Goal: Task Accomplishment & Management: Manage account settings

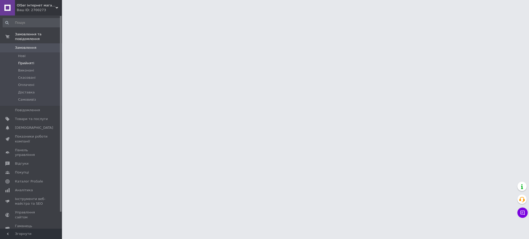
click at [15, 60] on li "Прийняті" at bounding box center [31, 63] width 63 height 7
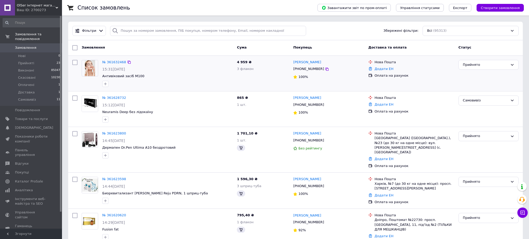
click at [106, 52] on div "Замовлення" at bounding box center [157, 47] width 155 height 9
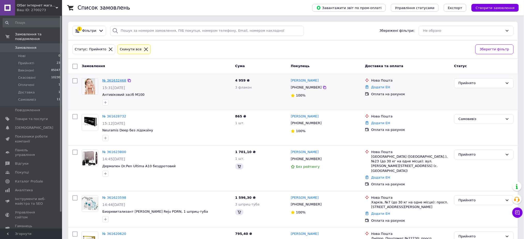
click at [112, 80] on link "№ 361632468" at bounding box center [114, 81] width 24 height 4
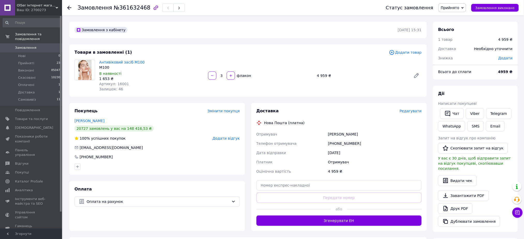
click at [415, 111] on span "Редагувати" at bounding box center [410, 111] width 22 height 4
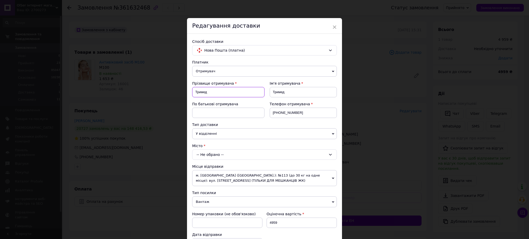
click at [240, 91] on input "Тримед" at bounding box center [228, 92] width 72 height 10
click at [214, 95] on input "Тримед" at bounding box center [228, 92] width 72 height 10
type input "[PERSON_NAME]"
click at [298, 99] on div "Ім'я отримувача Тримед" at bounding box center [301, 91] width 72 height 21
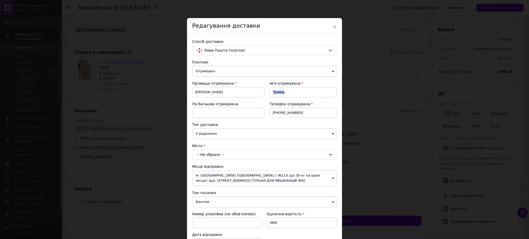
click at [298, 99] on div "Ім'я отримувача Тримед" at bounding box center [301, 91] width 72 height 21
click at [299, 96] on input "Тримед" at bounding box center [303, 92] width 67 height 10
type input "Анна"
drag, startPoint x: 280, startPoint y: 112, endPoint x: 303, endPoint y: 113, distance: 23.3
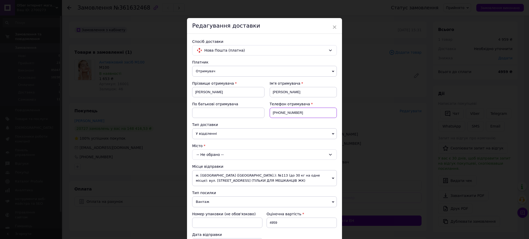
click at [303, 113] on input "[PHONE_NUMBER]" at bounding box center [303, 113] width 67 height 10
type input "+380931401827"
click at [285, 153] on div "-- Не обрано --" at bounding box center [264, 155] width 145 height 10
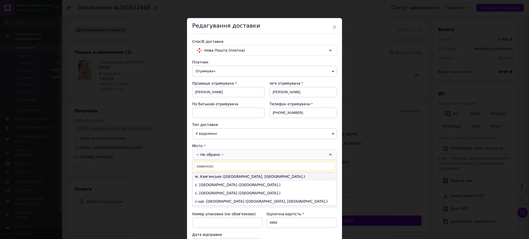
type input "каменско"
click at [218, 180] on li "м. Кам'янське (Дніпропетровська обл., Кам'янський р-н.)" at bounding box center [264, 177] width 144 height 8
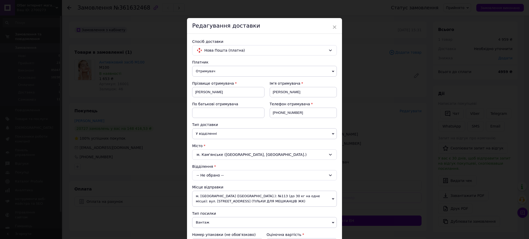
click at [217, 177] on div "-- Не обрано --" at bounding box center [264, 175] width 145 height 10
type input "5400"
drag, startPoint x: 207, startPoint y: 137, endPoint x: 205, endPoint y: 146, distance: 9.5
click at [207, 138] on span "У відділенні" at bounding box center [264, 133] width 145 height 11
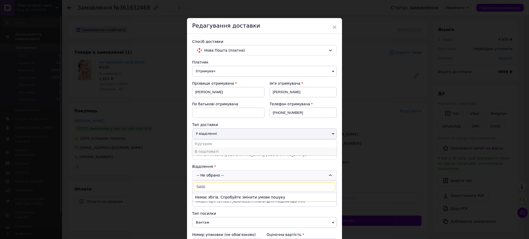
click at [208, 153] on li "В поштоматі" at bounding box center [264, 152] width 145 height 8
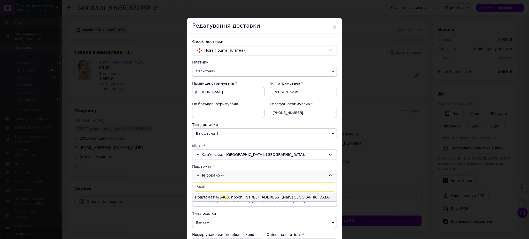
click at [211, 194] on li "Поштомат № 5400 : просп. Свободи, 34 (маг. АТБ)" at bounding box center [264, 197] width 144 height 8
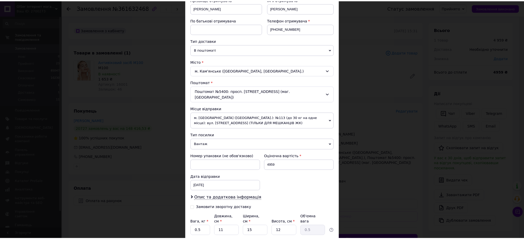
scroll to position [118, 0]
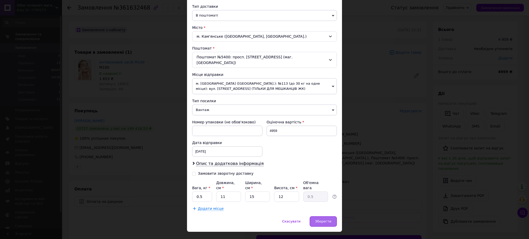
click at [335, 217] on div "Зберегти" at bounding box center [323, 222] width 27 height 10
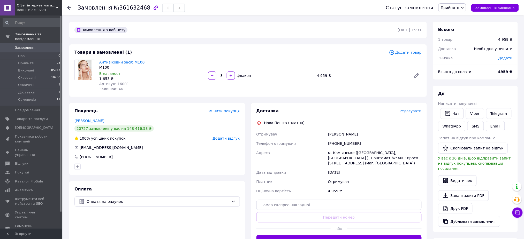
click at [332, 130] on div "Кривцун Анна" at bounding box center [375, 134] width 96 height 9
copy div "[PERSON_NAME]"
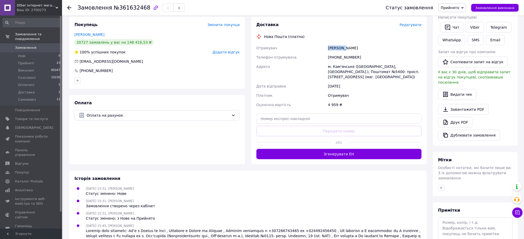
scroll to position [103, 0]
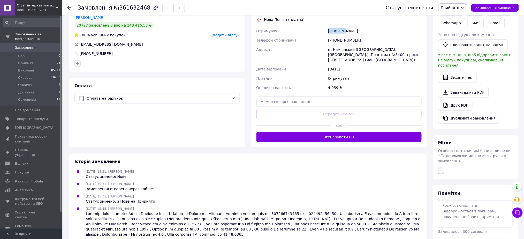
click at [442, 169] on icon "button" at bounding box center [441, 171] width 4 height 4
type input "[PERSON_NAME]"
click at [460, 192] on li "[PERSON_NAME]" at bounding box center [469, 195] width 63 height 7
checkbox input "true"
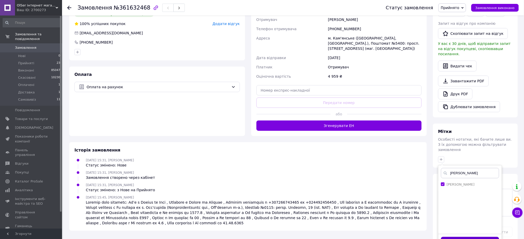
click at [475, 237] on button "Додати мітку" at bounding box center [470, 242] width 58 height 10
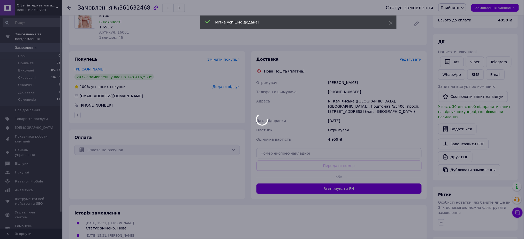
scroll to position [10, 0]
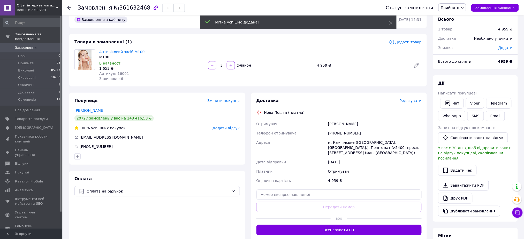
click at [448, 6] on span "Прийнято" at bounding box center [450, 8] width 19 height 4
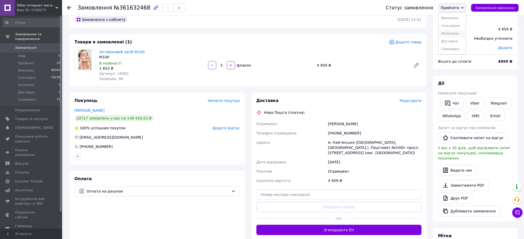
click at [466, 31] on li "Оплачено" at bounding box center [451, 34] width 27 height 8
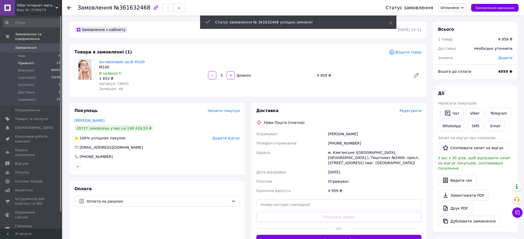
scroll to position [0, 0]
click at [14, 45] on span at bounding box center [7, 47] width 15 height 5
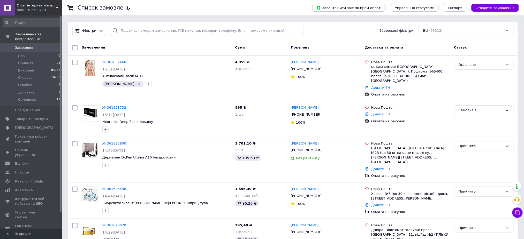
click at [37, 47] on link "Замовлення 0" at bounding box center [31, 47] width 63 height 9
click at [46, 81] on li "Оплачені 1" at bounding box center [31, 84] width 63 height 7
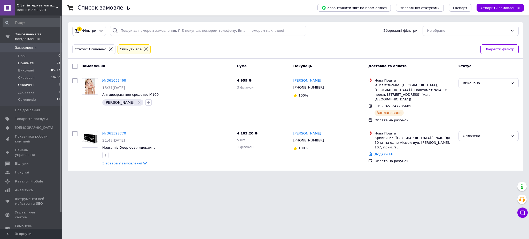
click at [41, 60] on li "Прийняті 23" at bounding box center [31, 63] width 63 height 7
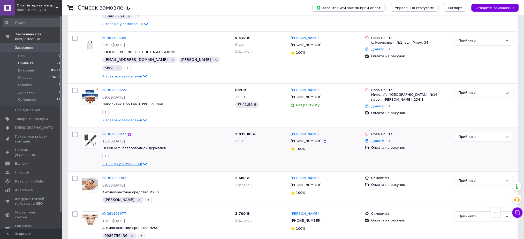
scroll to position [379, 0]
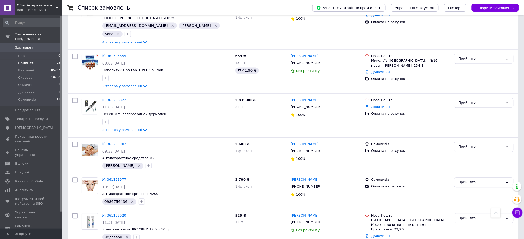
click at [44, 45] on span "Замовлення" at bounding box center [31, 47] width 33 height 5
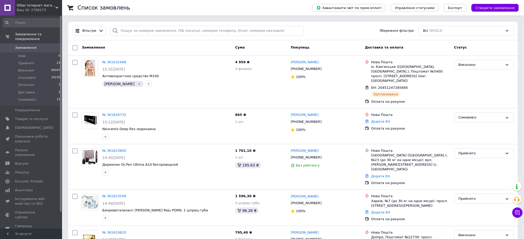
click at [43, 45] on span "Замовлення" at bounding box center [31, 47] width 33 height 5
click at [515, 3] on div "Завантажити звіт по пром-оплаті Управління статусами Експорт Створити замовлення" at bounding box center [410, 8] width 217 height 16
click at [512, 3] on div "Завантажити звіт по пром-оплаті Управління статусами Експорт Створити замовлення" at bounding box center [410, 8] width 217 height 16
click at [509, 6] on span "Створити замовлення" at bounding box center [494, 8] width 39 height 4
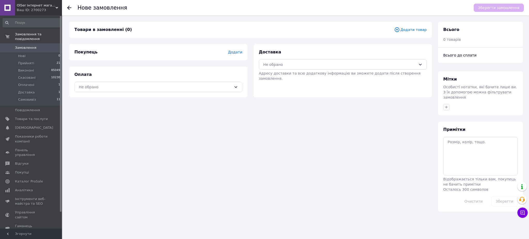
click at [404, 30] on span "Додати товар" at bounding box center [410, 30] width 33 height 6
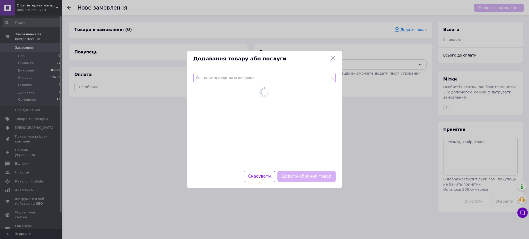
click at [273, 80] on input "text" at bounding box center [264, 78] width 143 height 10
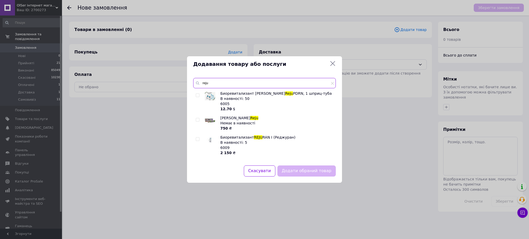
type input "reju"
click at [197, 138] on input "checkbox" at bounding box center [197, 139] width 3 height 3
checkbox input "true"
click at [320, 172] on button "Додати обраний товар" at bounding box center [306, 171] width 58 height 11
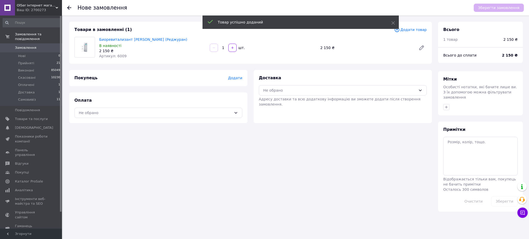
click at [418, 28] on span "Додати товар" at bounding box center [410, 30] width 33 height 6
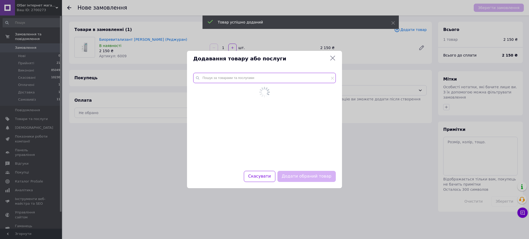
click at [261, 73] on input "text" at bounding box center [264, 78] width 143 height 10
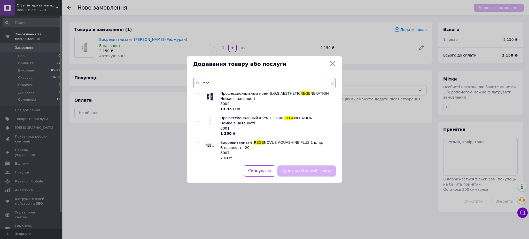
type input "rege"
click at [201, 143] on div at bounding box center [203, 150] width 4 height 21
click at [197, 144] on input "checkbox" at bounding box center [197, 144] width 3 height 3
checkbox input "true"
click at [323, 169] on button "Додати обраний товар" at bounding box center [306, 171] width 58 height 11
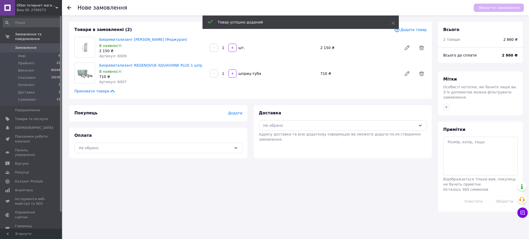
click at [231, 111] on span "Додати" at bounding box center [235, 113] width 14 height 4
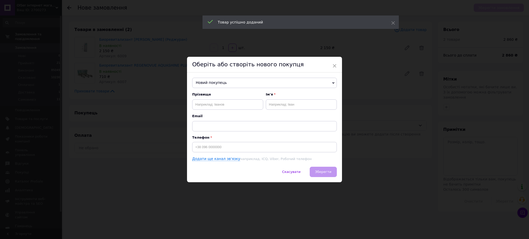
click at [244, 81] on span "Новий покупець" at bounding box center [264, 83] width 145 height 10
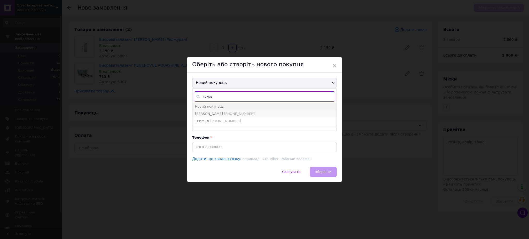
type input "триме"
click at [215, 114] on span "[PERSON_NAME]" at bounding box center [209, 114] width 28 height 4
type input "[PERSON_NAME]"
type input "[PHONE_NUMBER]"
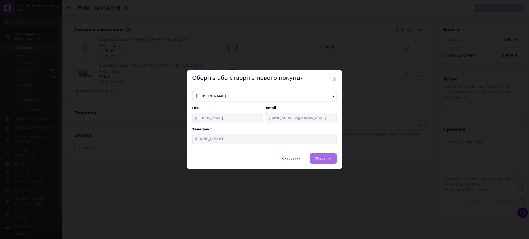
click at [329, 160] on span "Зберегти" at bounding box center [323, 159] width 16 height 4
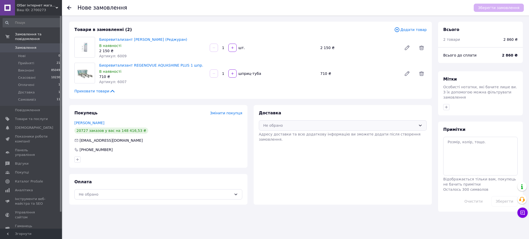
click at [317, 127] on div "Не обрано" at bounding box center [339, 126] width 153 height 6
click at [312, 146] on span "Нова Пошта (платна)" at bounding box center [346, 146] width 151 height 5
click at [167, 192] on div "Не обрано" at bounding box center [155, 195] width 153 height 6
click at [101, 214] on span "Оплата на рахунок" at bounding box center [162, 215] width 151 height 5
click at [512, 9] on button "Зберегти замовлення" at bounding box center [499, 8] width 50 height 8
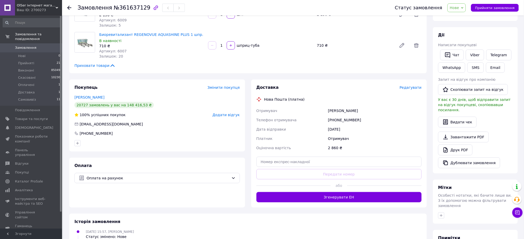
scroll to position [103, 0]
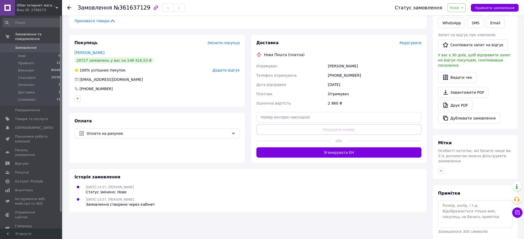
click at [294, 214] on div "Замовлення з кабінету 12.09.2025 | 15:57 Товари в замовленні (2) Додати товар Б…" at bounding box center [248, 86] width 364 height 336
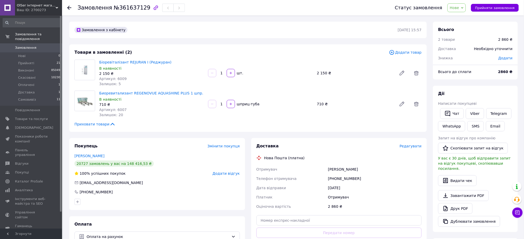
click at [508, 71] on b "2860 ₴" at bounding box center [505, 72] width 14 height 4
copy b "2860"
drag, startPoint x: 501, startPoint y: 10, endPoint x: 487, endPoint y: 21, distance: 18.6
click at [501, 9] on span "Прийняти замовлення" at bounding box center [495, 8] width 40 height 4
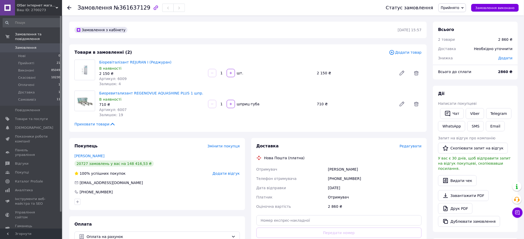
click at [458, 203] on link "Друк PDF" at bounding box center [455, 208] width 34 height 11
drag, startPoint x: 120, startPoint y: 132, endPoint x: 129, endPoint y: 132, distance: 9.1
click at [120, 132] on div "Замовлення з кабінету 12.09.2025 | 15:57 Товари в замовленні (2) Додати товар Б…" at bounding box center [248, 190] width 364 height 336
click at [450, 3] on div "Статус замовлення Прийнято Виконано Скасовано Оплачено Доставка Самовивіз Замов…" at bounding box center [446, 8] width 143 height 16
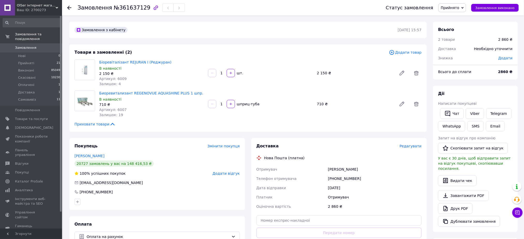
click at [449, 8] on span "Прийнято" at bounding box center [450, 8] width 19 height 4
click at [460, 52] on li "Самовивіз" at bounding box center [451, 49] width 27 height 8
drag, startPoint x: 145, startPoint y: 132, endPoint x: 137, endPoint y: 135, distance: 8.8
click at [145, 132] on div "Замовлення з кабінету 12.09.2025 | 15:57 Товари в замовленні (2) Додати товар Б…" at bounding box center [248, 190] width 364 height 336
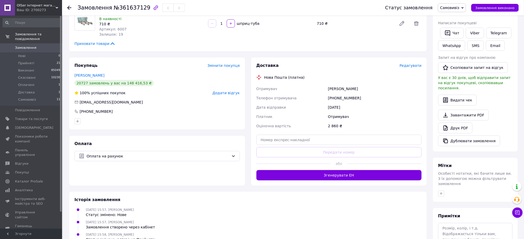
scroll to position [69, 0]
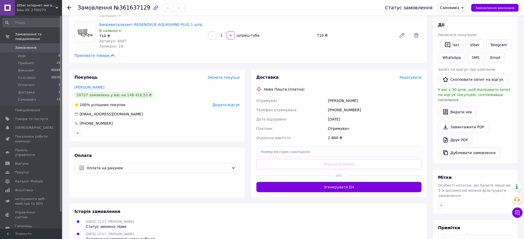
click at [519, 61] on div "Всього 2 товари 2 860 ₴ Доставка Необхідно уточнити Знижка Додати Всього до спл…" at bounding box center [475, 121] width 91 height 336
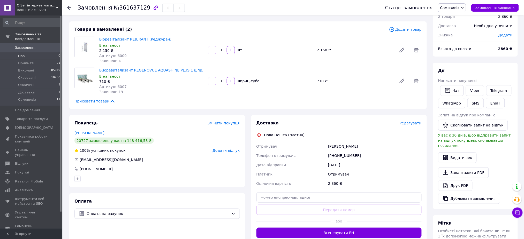
scroll to position [0, 0]
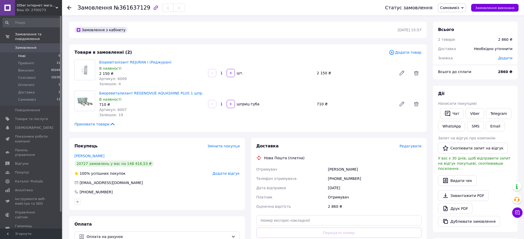
click at [24, 52] on li "Нові 0" at bounding box center [31, 55] width 63 height 7
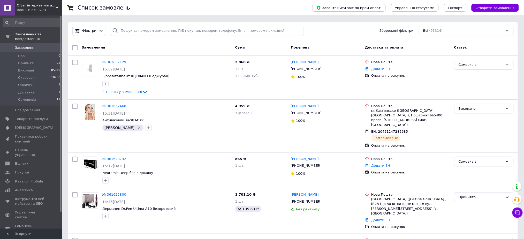
click at [34, 45] on span "Замовлення" at bounding box center [31, 47] width 33 height 5
click at [31, 45] on span "Замовлення" at bounding box center [25, 47] width 21 height 5
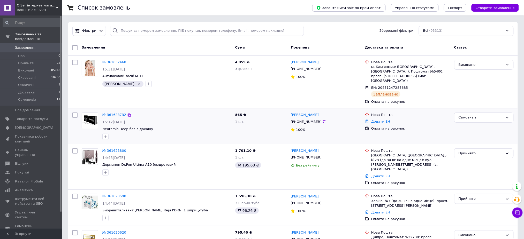
click at [134, 134] on div at bounding box center [166, 137] width 131 height 8
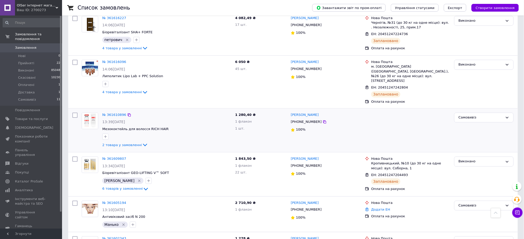
scroll to position [413, 0]
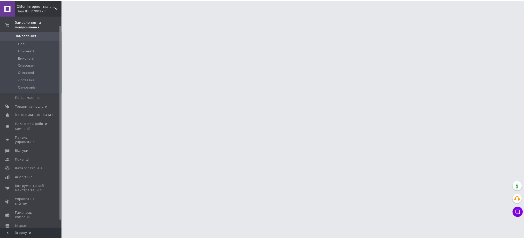
scroll to position [19, 0]
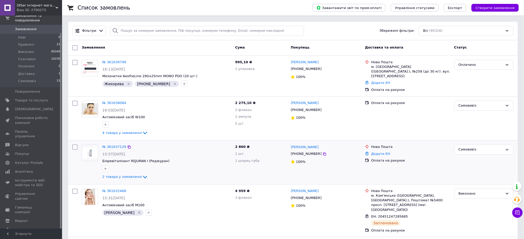
click at [99, 170] on div at bounding box center [90, 163] width 21 height 40
click at [104, 167] on icon "button" at bounding box center [105, 169] width 4 height 4
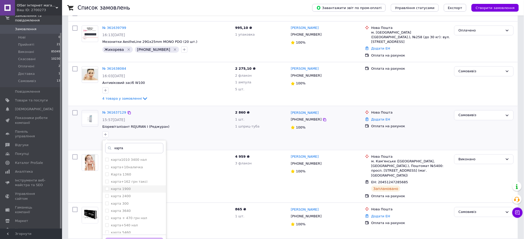
scroll to position [489, 0]
type input "карта"
click at [123, 184] on li "карта." at bounding box center [134, 187] width 63 height 7
checkbox input "true"
click at [125, 178] on div "карта" at bounding box center [134, 180] width 58 height 5
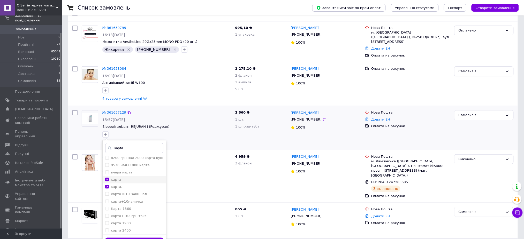
checkbox input "true"
click at [125, 185] on div "карта." at bounding box center [134, 187] width 58 height 5
checkbox input "false"
click at [135, 238] on button "Додати мітку" at bounding box center [134, 243] width 58 height 10
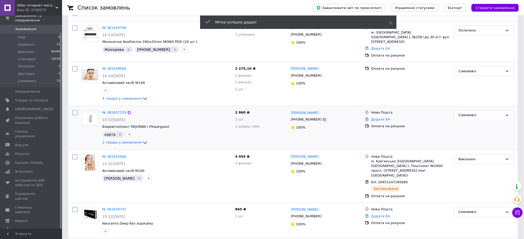
scroll to position [0, 0]
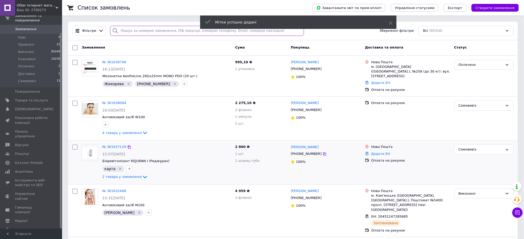
click at [127, 32] on input "search" at bounding box center [207, 31] width 194 height 10
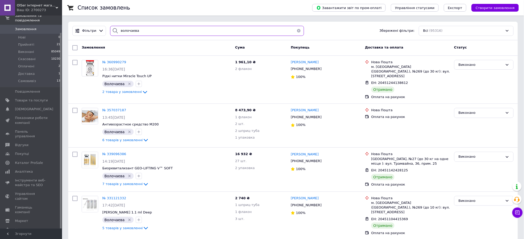
click at [132, 32] on input "волочаева" at bounding box center [207, 31] width 194 height 10
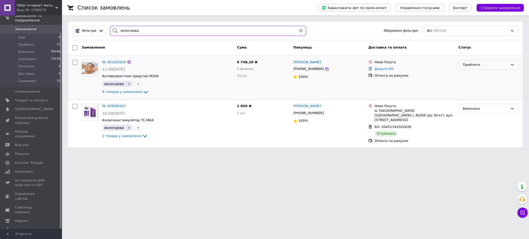
type input "волочаєва"
click at [476, 68] on div "Прийнято" at bounding box center [489, 65] width 60 height 10
click at [470, 111] on li "Самовивіз" at bounding box center [489, 114] width 60 height 10
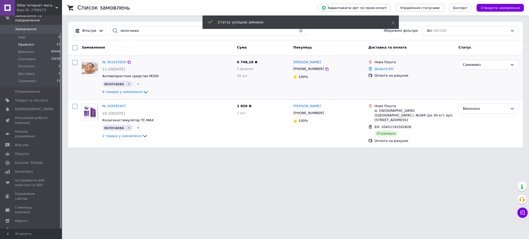
click at [34, 41] on li "Прийняті 21" at bounding box center [31, 44] width 63 height 7
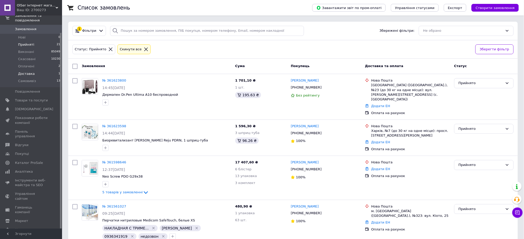
drag, startPoint x: 32, startPoint y: 26, endPoint x: 43, endPoint y: 69, distance: 43.8
click at [32, 27] on span "Замовлення" at bounding box center [25, 29] width 21 height 5
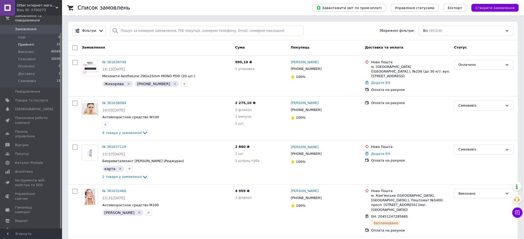
click at [22, 41] on li "Прийняті 21" at bounding box center [31, 44] width 63 height 7
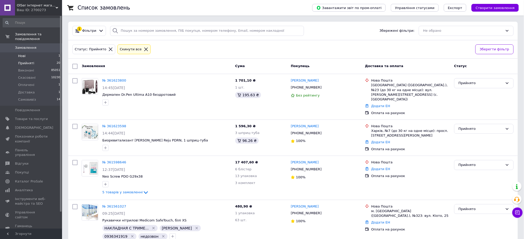
click at [34, 53] on li "Нові 1" at bounding box center [31, 55] width 63 height 7
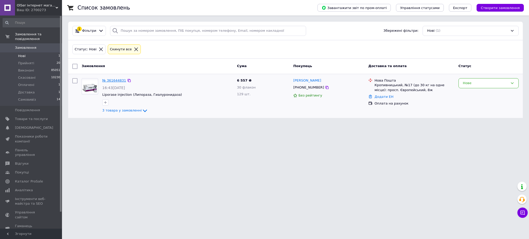
click at [119, 81] on link "№ 361644831" at bounding box center [114, 81] width 24 height 4
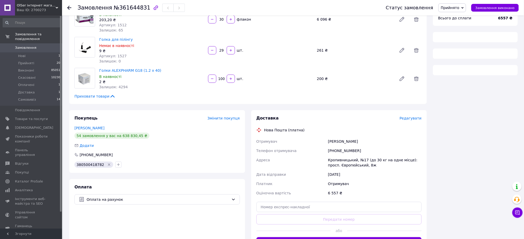
scroll to position [90, 0]
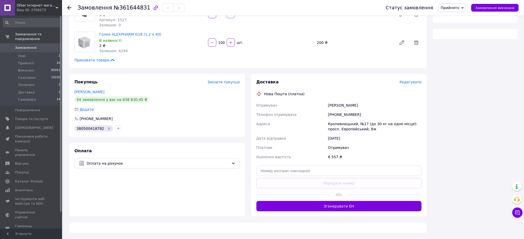
click at [91, 127] on span "380500418782" at bounding box center [90, 129] width 28 height 4
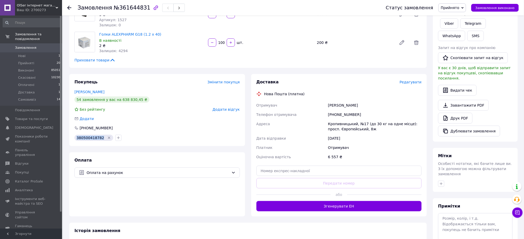
click at [91, 127] on div "Покупець Змінити покупця Тарасов Дмитро 54 замовлення у вас на 638 830,45 ₴ Без…" at bounding box center [157, 110] width 176 height 72
drag, startPoint x: 91, startPoint y: 126, endPoint x: 86, endPoint y: 137, distance: 11.9
click at [86, 137] on span "380500418782" at bounding box center [90, 138] width 28 height 4
copy span "380500418782"
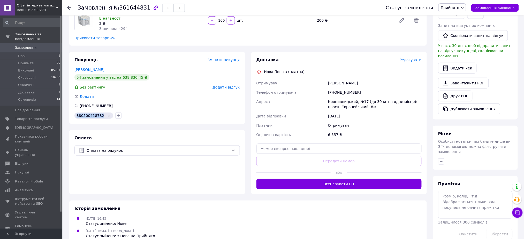
scroll to position [122, 0]
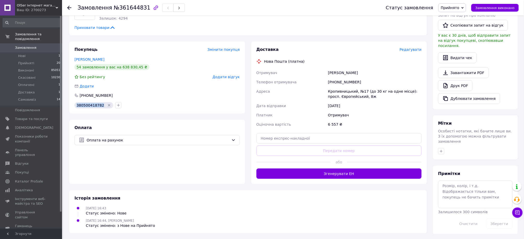
click at [22, 47] on link "Замовлення 0" at bounding box center [31, 47] width 63 height 9
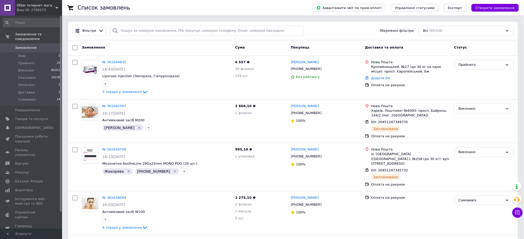
click at [22, 47] on link "Замовлення 0" at bounding box center [31, 47] width 63 height 9
click at [43, 60] on li "Прийняті 20" at bounding box center [31, 63] width 63 height 7
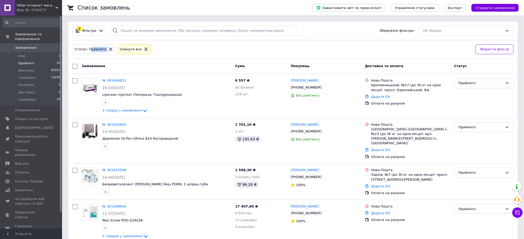
drag, startPoint x: 88, startPoint y: 42, endPoint x: 105, endPoint y: 43, distance: 17.1
click at [105, 43] on div "Статус: Прийнято Cкинути все Зберегти фільтр" at bounding box center [292, 49] width 449 height 19
click at [104, 43] on div "Статус: Прийнято" at bounding box center [93, 49] width 45 height 12
click at [99, 40] on div "Статус: Прийнято Cкинути все Зберегти фільтр" at bounding box center [292, 49] width 449 height 19
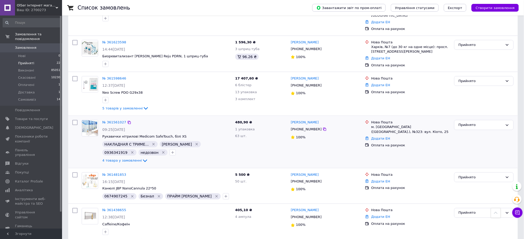
scroll to position [207, 0]
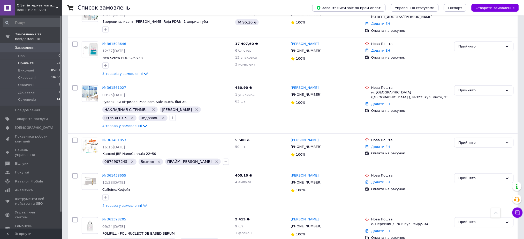
click at [44, 60] on li "Прийняті 22" at bounding box center [31, 63] width 63 height 7
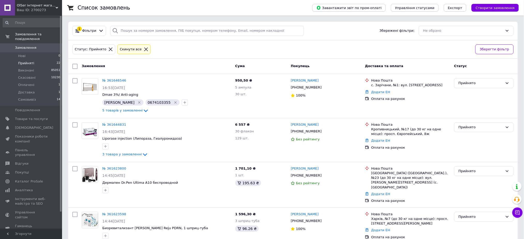
click at [32, 45] on span "Замовлення" at bounding box center [25, 47] width 21 height 5
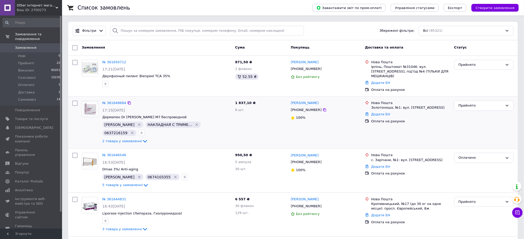
click at [84, 131] on div at bounding box center [90, 123] width 21 height 48
drag, startPoint x: 482, startPoint y: 8, endPoint x: 478, endPoint y: 10, distance: 3.8
click at [482, 8] on span "Створити замовлення" at bounding box center [494, 8] width 39 height 4
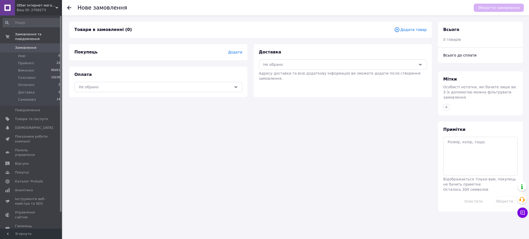
click at [426, 27] on span "Додати товар" at bounding box center [410, 30] width 33 height 6
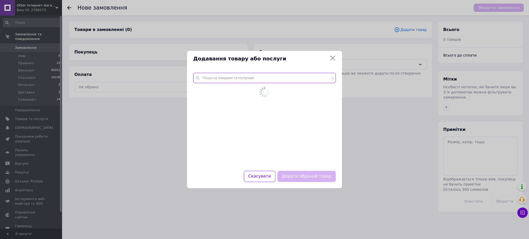
click at [295, 78] on input "text" at bounding box center [264, 78] width 143 height 10
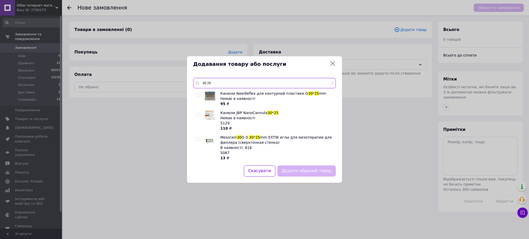
type input "30 25"
click at [191, 116] on div "30 25 Канюли Needleflex для контурной пластики G 30 * 25 mm Немає в наявності 9…" at bounding box center [264, 119] width 155 height 94
click at [195, 116] on div "Канюли Needleflex для контурной пластики G 30 * 25 mm Немає в наявності 95 ₴ Ка…" at bounding box center [264, 125] width 142 height 68
click at [199, 114] on input "checkbox" at bounding box center [197, 114] width 3 height 3
checkbox input "true"
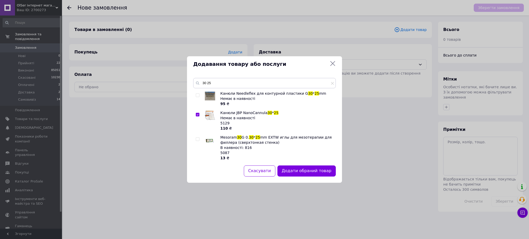
drag, startPoint x: 324, startPoint y: 169, endPoint x: 320, endPoint y: 171, distance: 4.0
click at [323, 169] on button "Додати обраний товар" at bounding box center [306, 171] width 58 height 11
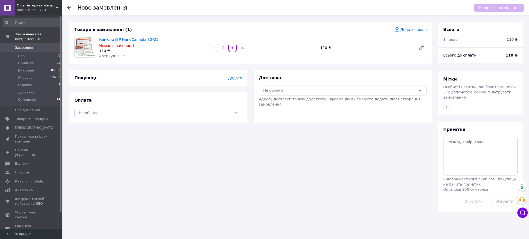
click at [226, 48] on input "1" at bounding box center [223, 48] width 8 height 4
type input "10"
click at [238, 79] on span "Додати" at bounding box center [235, 78] width 14 height 4
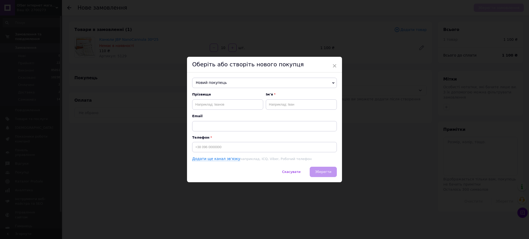
click at [241, 79] on span "Новий покупець" at bounding box center [264, 83] width 145 height 10
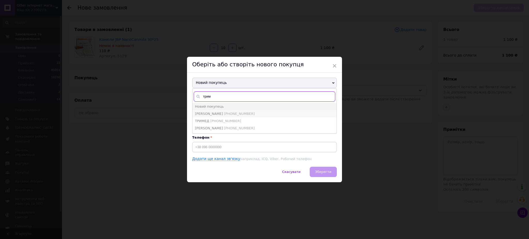
type input "трим"
click at [214, 116] on li "[PERSON_NAME] [PHONE_NUMBER]" at bounding box center [264, 113] width 144 height 7
type input "[PERSON_NAME]"
type input "[PHONE_NUMBER]"
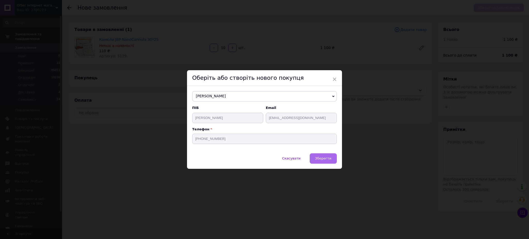
click at [328, 159] on span "Зберегти" at bounding box center [323, 159] width 16 height 4
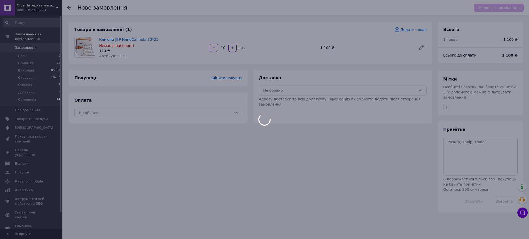
click at [271, 90] on div at bounding box center [264, 119] width 529 height 239
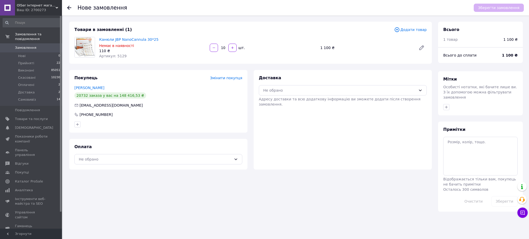
click at [269, 90] on div "Не обрано" at bounding box center [339, 91] width 153 height 6
click at [270, 115] on div "Нова Пошта (платна)" at bounding box center [342, 111] width 167 height 10
drag, startPoint x: 185, startPoint y: 159, endPoint x: 173, endPoint y: 164, distance: 12.9
click at [184, 159] on div "Не обрано" at bounding box center [155, 160] width 153 height 6
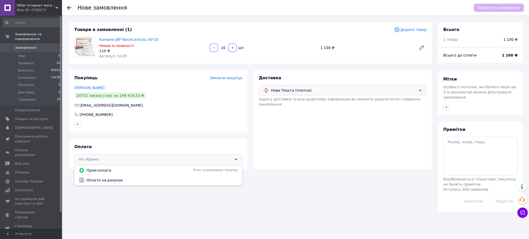
click at [118, 178] on span "Оплата на рахунок" at bounding box center [162, 180] width 151 height 5
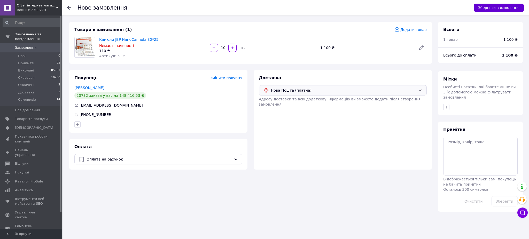
click at [498, 10] on button "Зберегти замовлення" at bounding box center [499, 8] width 50 height 8
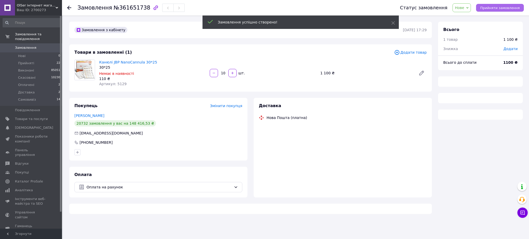
click at [506, 4] on button "Прийняти замовлення" at bounding box center [500, 8] width 48 height 8
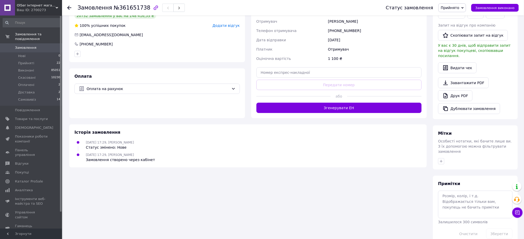
scroll to position [114, 0]
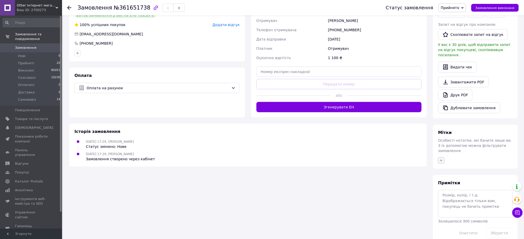
click at [442, 159] on icon "button" at bounding box center [441, 161] width 4 height 4
type input "лєкарь"
click at [464, 169] on div "[PERSON_NAME] Створити мітку [PERSON_NAME] Додати мітку" at bounding box center [470, 208] width 64 height 85
click at [466, 183] on div "лєкарь" at bounding box center [470, 185] width 58 height 5
checkbox input "true"
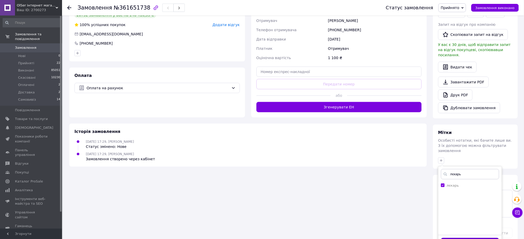
click at [470, 238] on button "Додати мітку" at bounding box center [470, 243] width 58 height 10
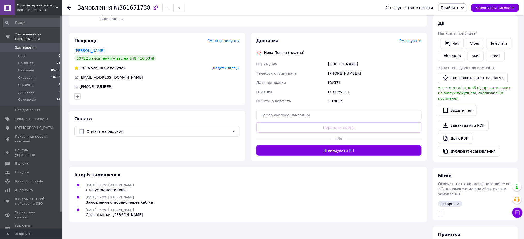
scroll to position [122, 0]
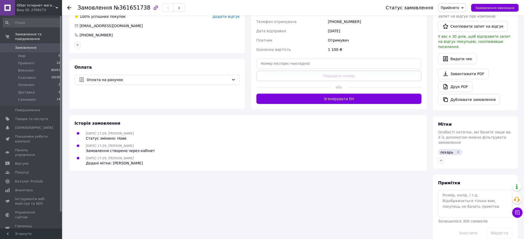
click at [445, 149] on div "лєкарь" at bounding box center [450, 152] width 24 height 6
copy span "лєкарь"
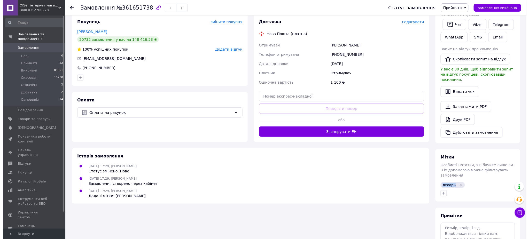
scroll to position [0, 0]
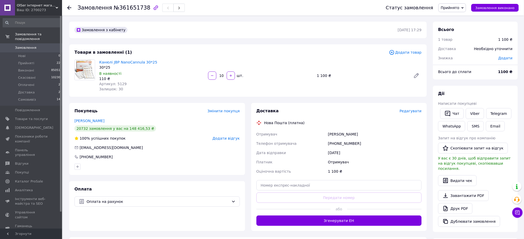
click at [453, 10] on span "Прийнято" at bounding box center [452, 7] width 28 height 9
click at [461, 26] on li "Скасовано" at bounding box center [451, 26] width 27 height 8
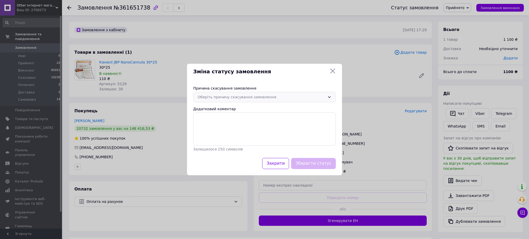
click at [257, 97] on div "Оберіть причину скасування замовлення" at bounding box center [262, 97] width 128 height 6
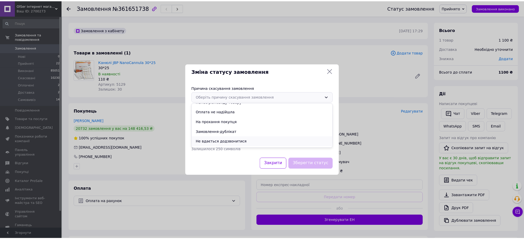
scroll to position [24, 0]
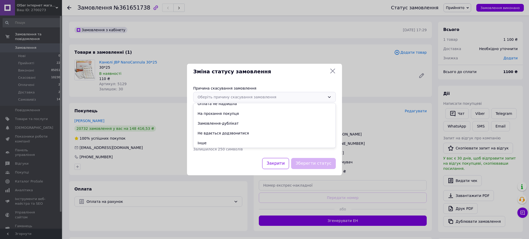
click at [234, 122] on li "Замовлення-дублікат" at bounding box center [265, 124] width 142 height 10
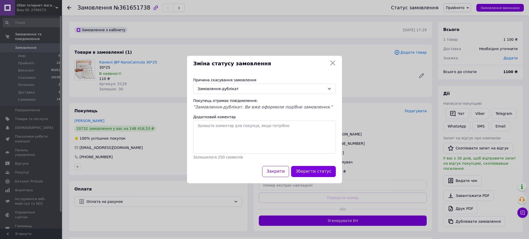
click at [323, 169] on button "Зберегти статус" at bounding box center [313, 171] width 45 height 11
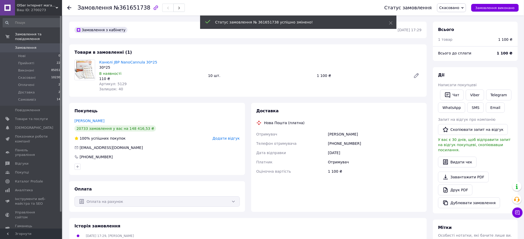
click at [46, 46] on link "Замовлення 0" at bounding box center [31, 47] width 63 height 9
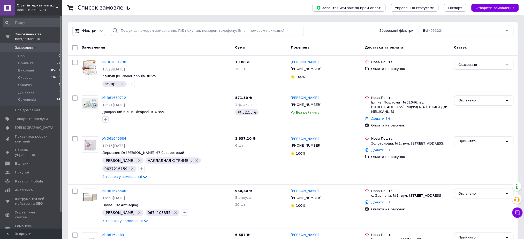
click at [30, 45] on span "Замовлення" at bounding box center [25, 47] width 21 height 5
click at [485, 67] on div "Прийнято" at bounding box center [480, 64] width 44 height 5
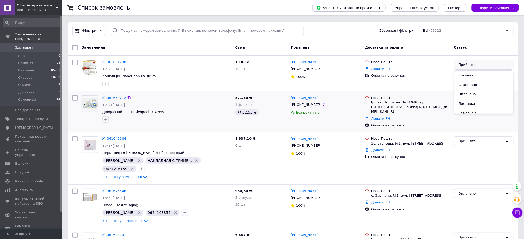
click at [424, 115] on div "Додати ЕН" at bounding box center [410, 118] width 81 height 7
drag, startPoint x: 466, startPoint y: 100, endPoint x: 467, endPoint y: 103, distance: 3.6
click at [467, 101] on div "Прийнято" at bounding box center [480, 100] width 44 height 5
click at [465, 128] on li "Оплачено" at bounding box center [483, 131] width 59 height 10
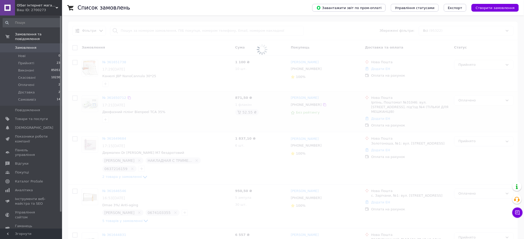
drag, startPoint x: 36, startPoint y: 42, endPoint x: 175, endPoint y: 5, distance: 144.6
click at [36, 45] on span "Замовлення" at bounding box center [31, 47] width 33 height 5
click at [20, 83] on span "Оплачені" at bounding box center [26, 85] width 16 height 5
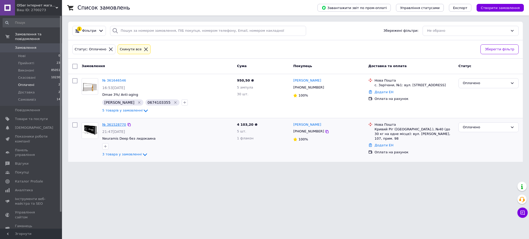
click at [109, 124] on link "№ 361528770" at bounding box center [114, 125] width 24 height 4
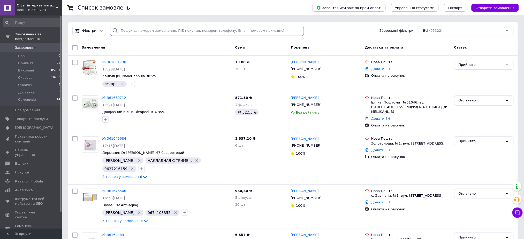
drag, startPoint x: 229, startPoint y: 25, endPoint x: 217, endPoint y: 29, distance: 12.6
paste input "лєкарь"
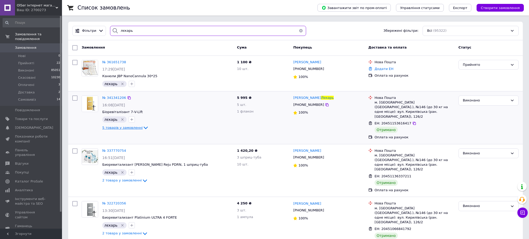
type input "лєкарь"
click at [123, 127] on span "5 товарів у замовленні" at bounding box center [122, 128] width 40 height 4
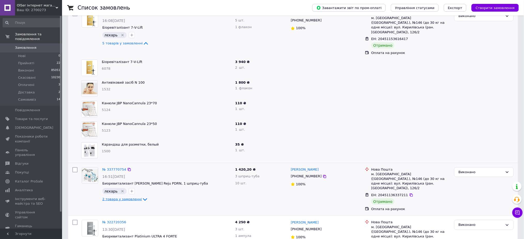
scroll to position [93, 0]
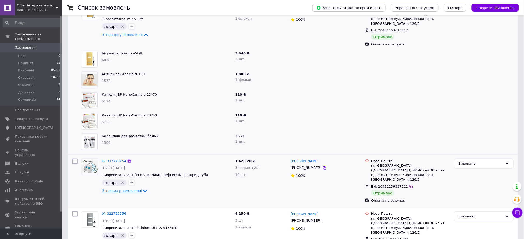
click at [142, 188] on icon at bounding box center [145, 191] width 6 height 6
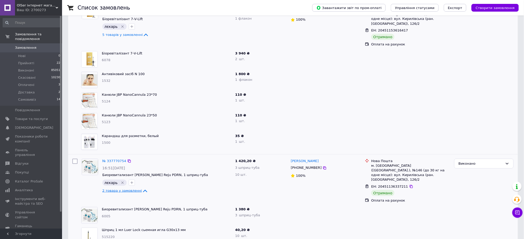
scroll to position [134, 0]
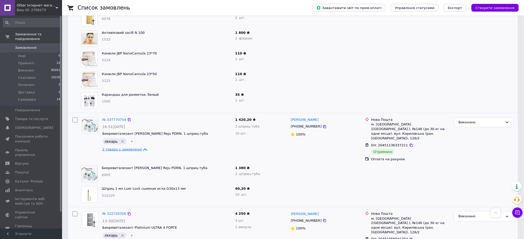
click at [133, 232] on div at bounding box center [132, 236] width 8 height 8
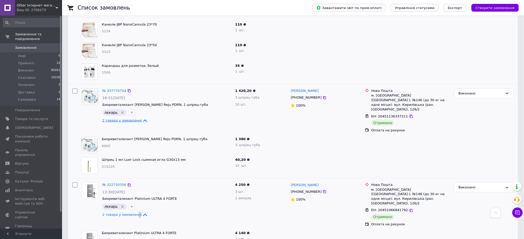
scroll to position [176, 0]
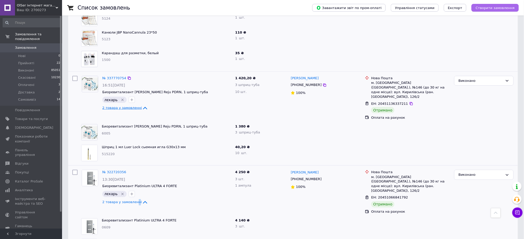
click at [495, 10] on button "Створити замовлення" at bounding box center [494, 8] width 47 height 8
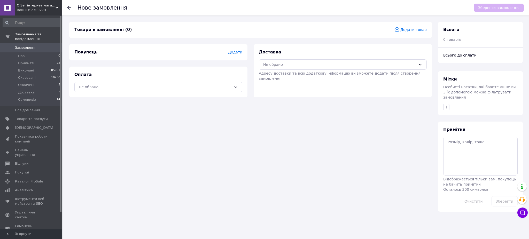
click at [409, 26] on div "Товари в замовленні (0) Додати товар" at bounding box center [250, 30] width 363 height 16
click at [409, 27] on span "Додати товар" at bounding box center [410, 30] width 33 height 6
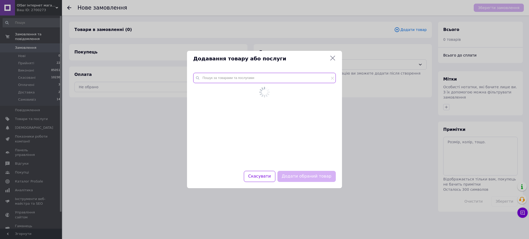
drag, startPoint x: 259, startPoint y: 84, endPoint x: 253, endPoint y: 83, distance: 5.8
click at [258, 83] on input "text" at bounding box center [264, 78] width 143 height 10
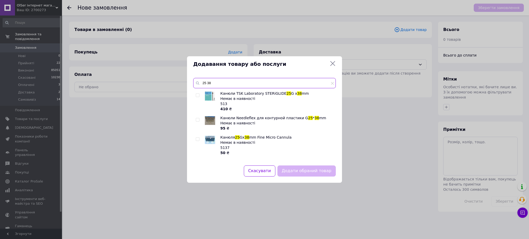
type input "25 38"
drag, startPoint x: 126, startPoint y: 87, endPoint x: 97, endPoint y: 41, distance: 54.5
click at [126, 87] on div "Додавання товару або послуги 25 38 Канюли TSK Laboratory STERiGLIDE 25 G x 38 m…" at bounding box center [264, 119] width 529 height 239
